Goal: Task Accomplishment & Management: Manage account settings

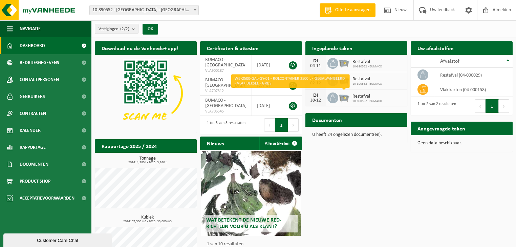
click at [341, 97] on img at bounding box center [345, 97] width 12 height 12
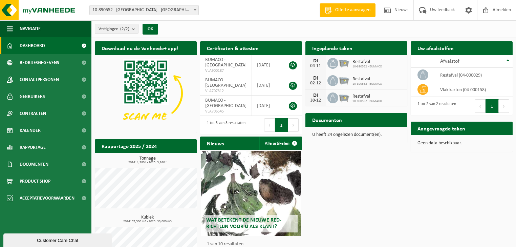
click at [379, 121] on div "Documenten Bekijk uw documenten" at bounding box center [357, 120] width 102 height 14
click at [47, 126] on link "Kalender" at bounding box center [45, 130] width 91 height 17
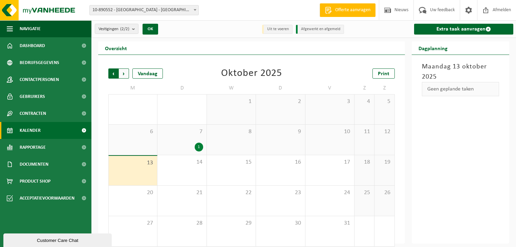
click at [123, 70] on span "Volgende" at bounding box center [124, 73] width 10 height 10
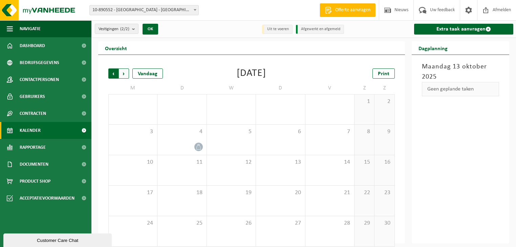
click at [122, 72] on span "Volgende" at bounding box center [124, 73] width 10 height 10
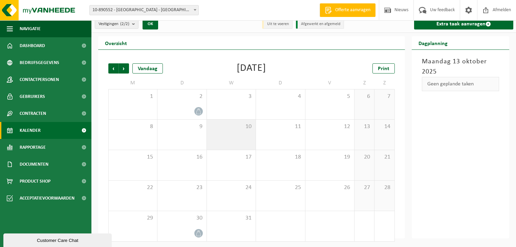
scroll to position [6, 0]
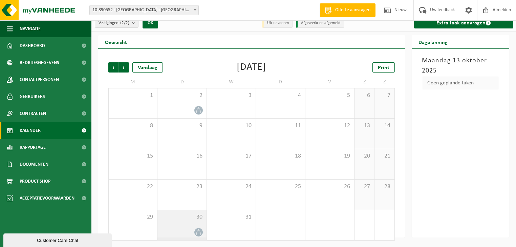
click at [197, 231] on icon at bounding box center [199, 232] width 4 height 6
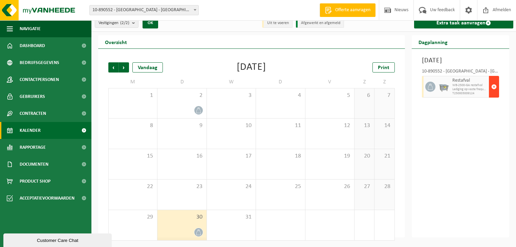
click at [496, 94] on span "button" at bounding box center [494, 87] width 5 height 14
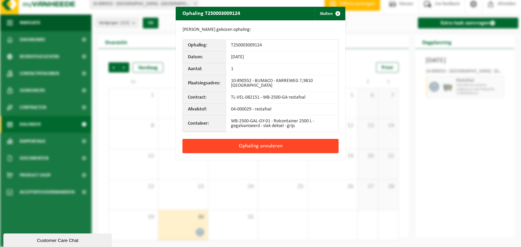
click at [264, 144] on button "Ophaling annuleren" at bounding box center [260, 146] width 156 height 14
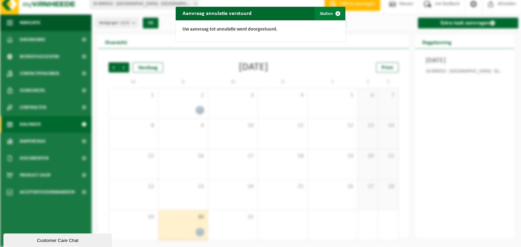
click at [331, 14] on span "button" at bounding box center [338, 14] width 14 height 14
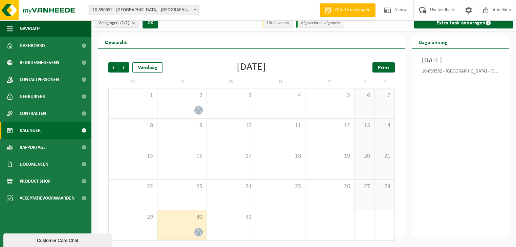
click at [389, 68] on span "Print" at bounding box center [384, 67] width 12 height 5
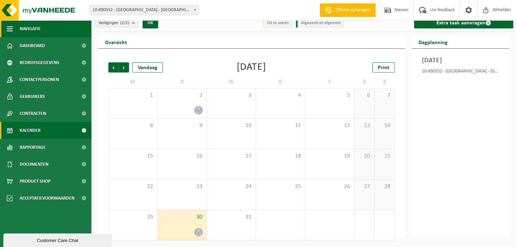
click at [44, 29] on button "Navigatie" at bounding box center [45, 28] width 91 height 17
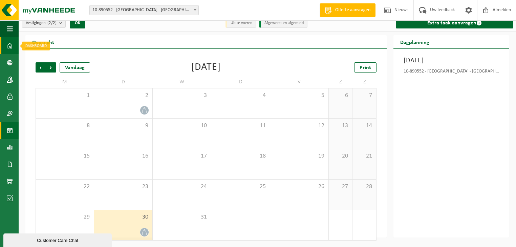
click at [7, 47] on span at bounding box center [10, 45] width 6 height 17
